Goal: Transaction & Acquisition: Purchase product/service

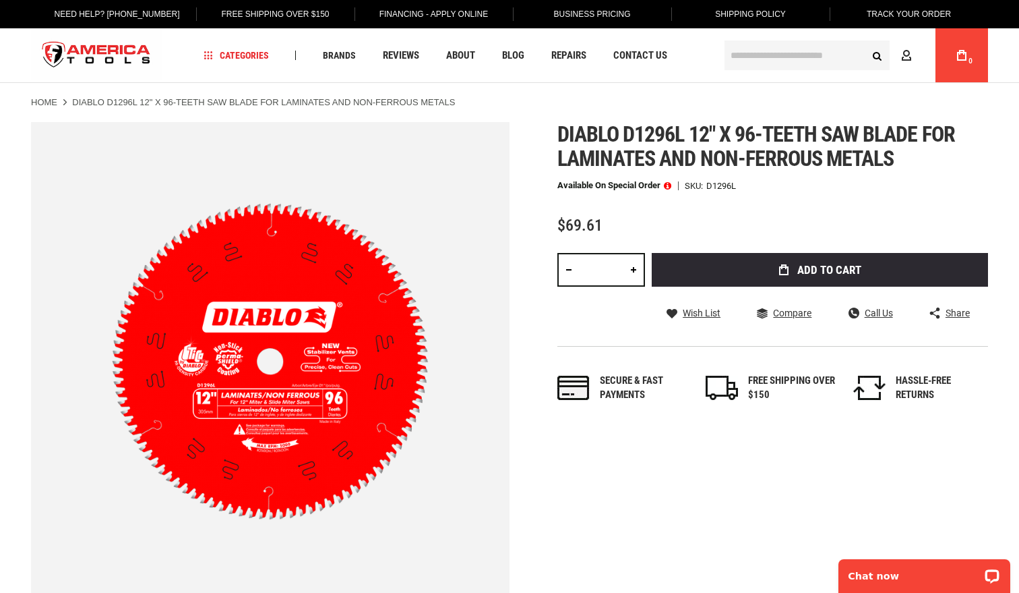
click at [634, 272] on link at bounding box center [633, 270] width 23 height 34
type input "*"
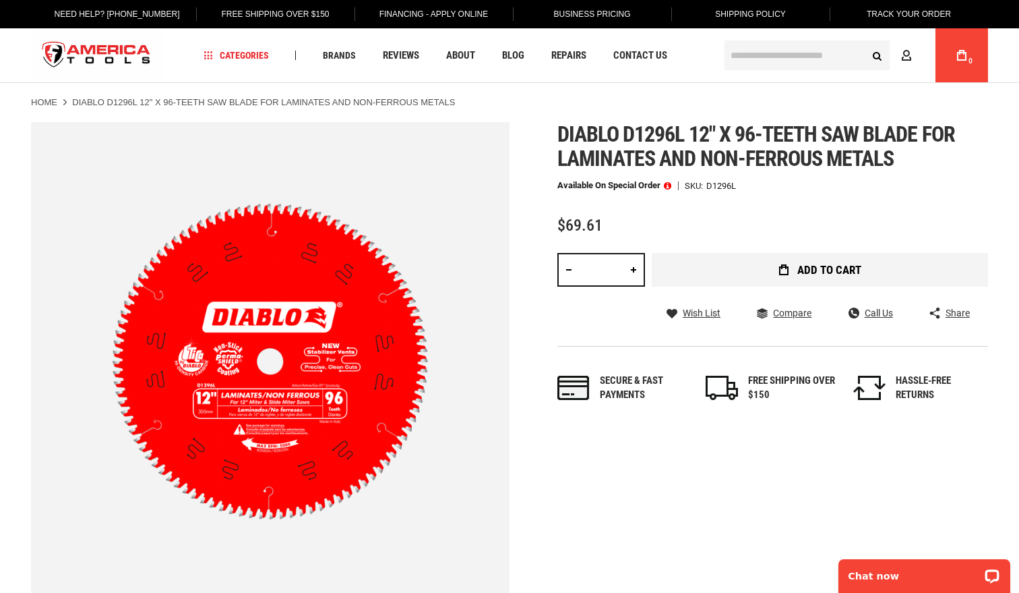
click at [764, 275] on button "Add to Cart" at bounding box center [820, 270] width 336 height 34
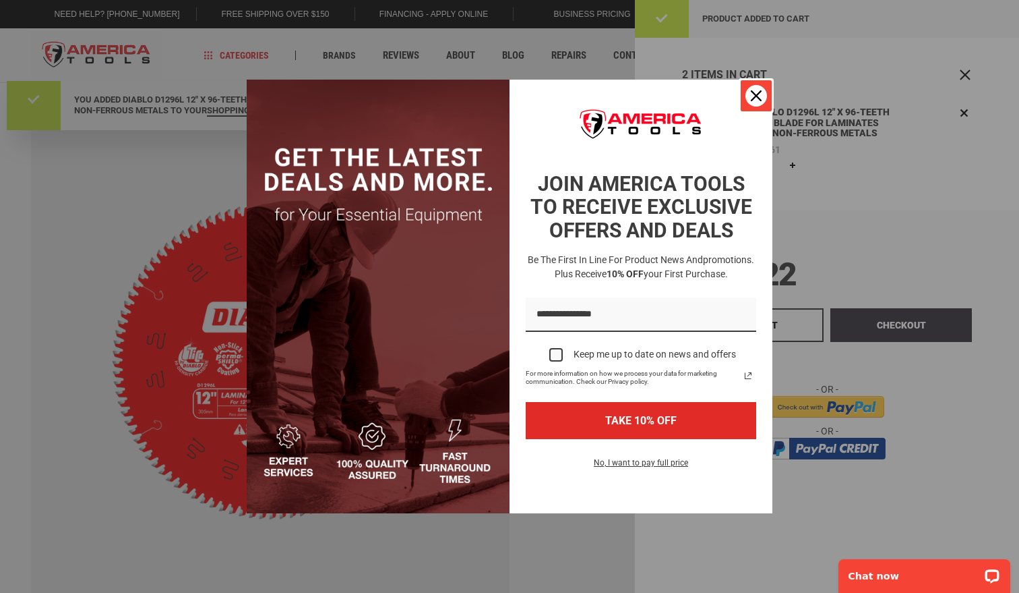
click at [756, 101] on div "Close" at bounding box center [757, 96] width 22 height 22
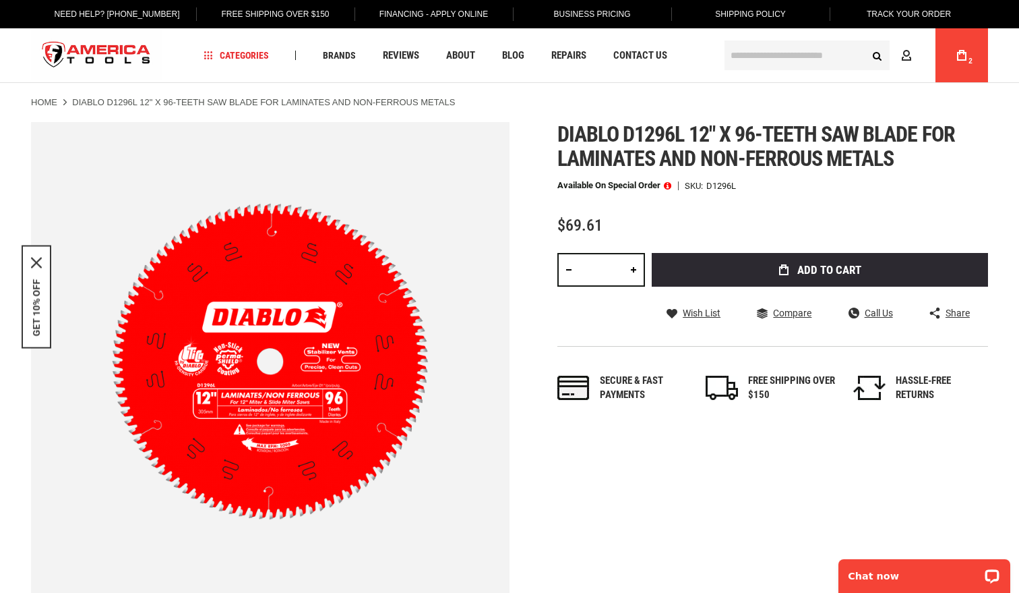
click at [960, 56] on icon at bounding box center [961, 55] width 9 height 11
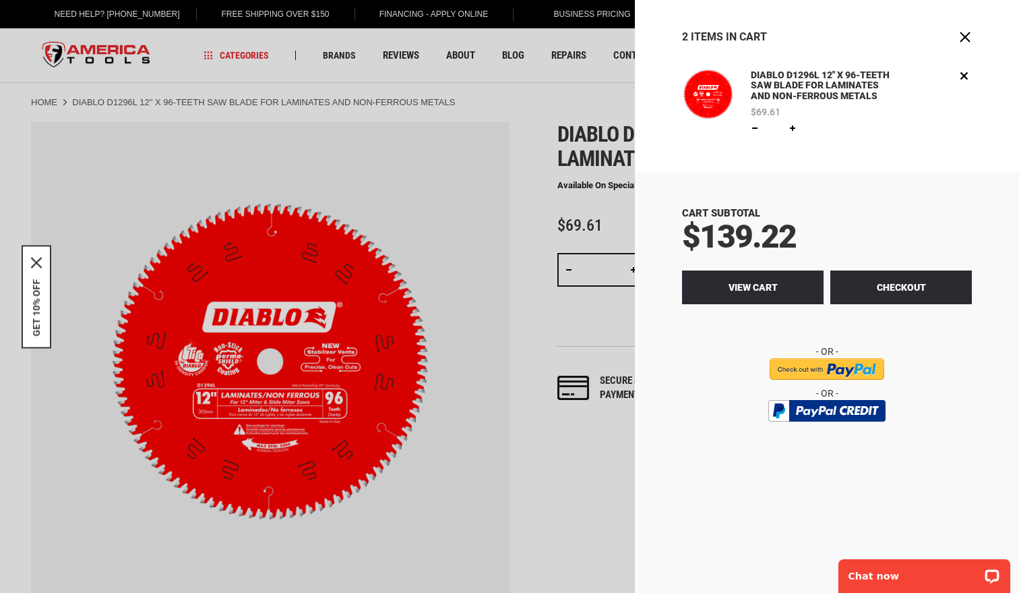
click at [765, 293] on link "View Cart" at bounding box center [753, 287] width 142 height 34
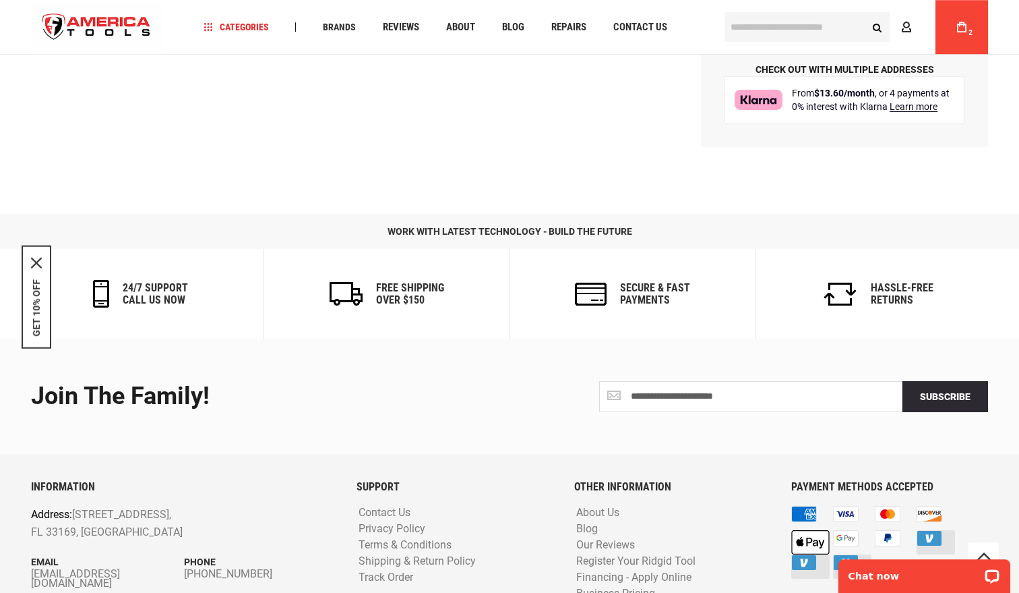
scroll to position [756, 0]
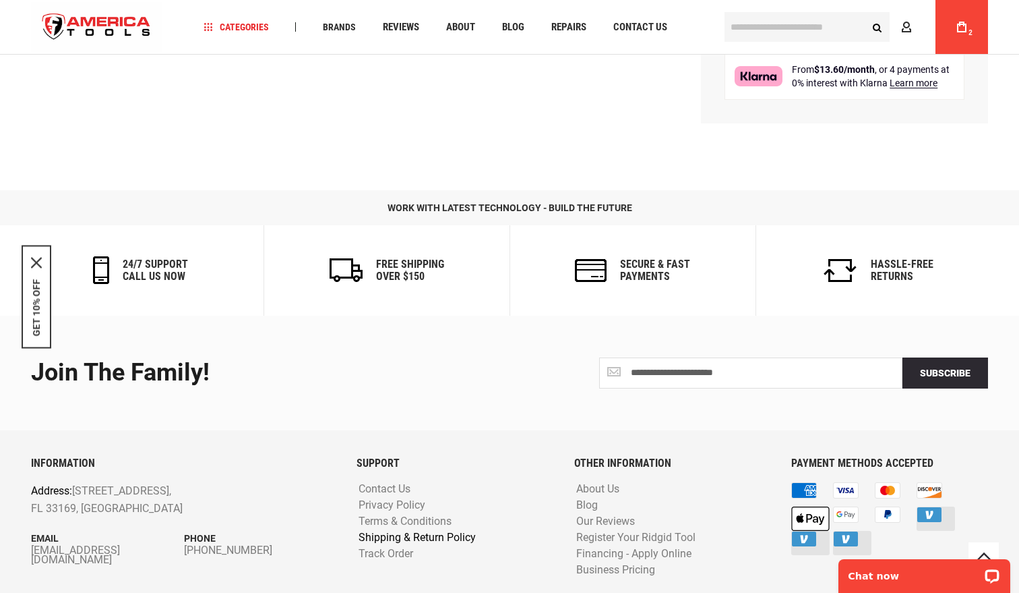
click at [446, 540] on link "Shipping & Return Policy" at bounding box center [417, 537] width 124 height 13
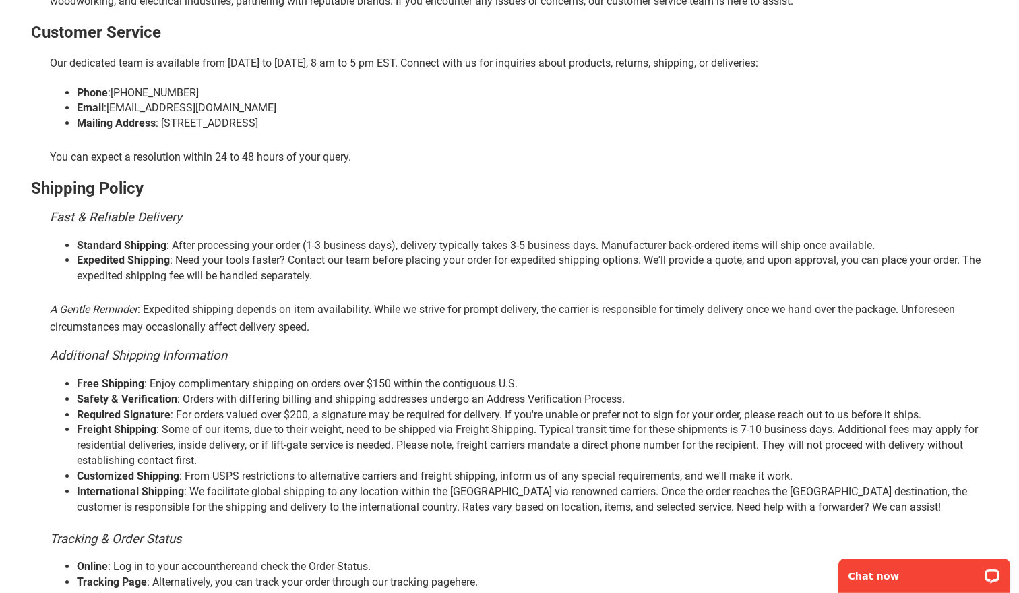
scroll to position [275, 0]
